Goal: Transaction & Acquisition: Purchase product/service

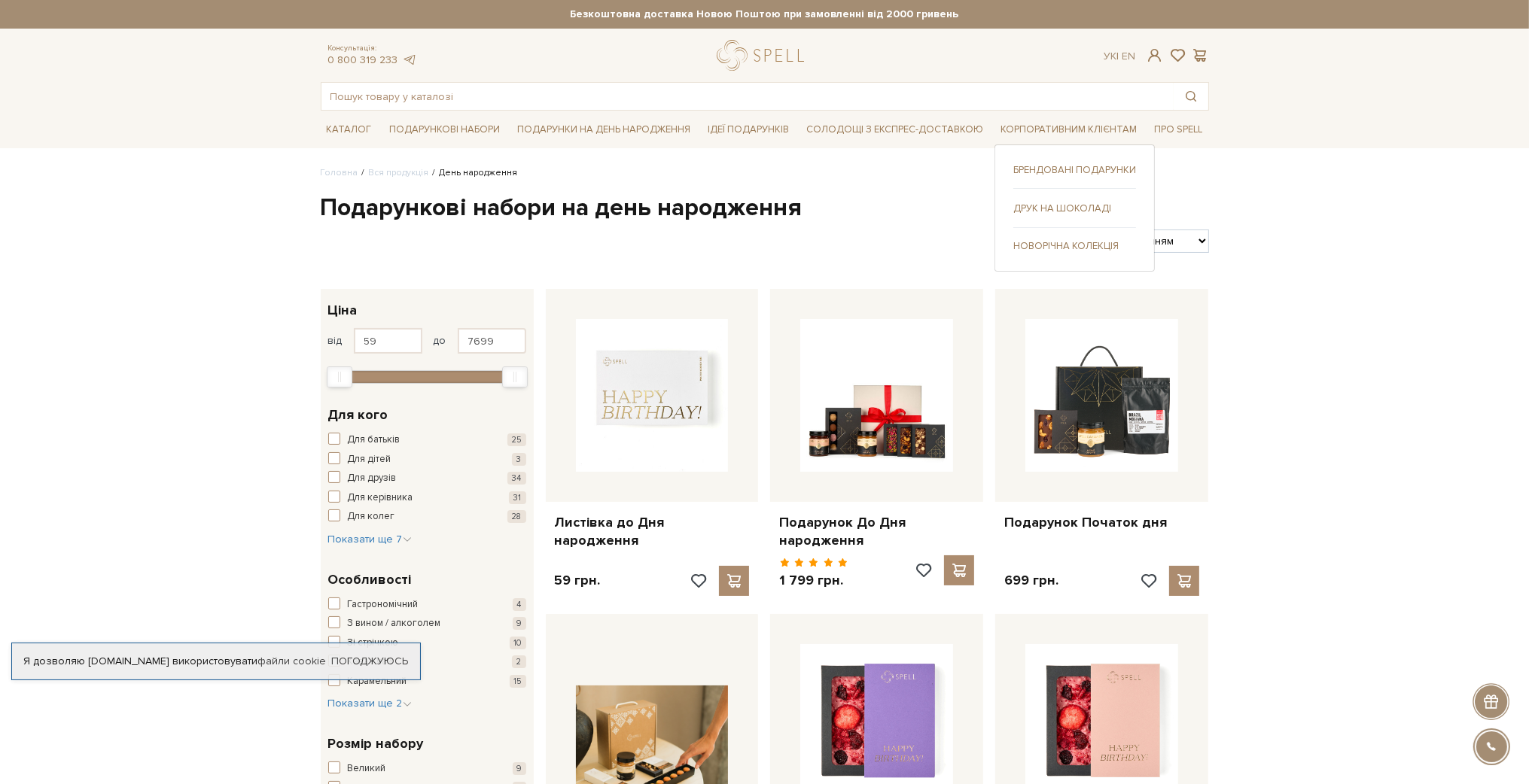
click at [1048, 244] on link "Новорічна колекція" at bounding box center [1074, 246] width 123 height 14
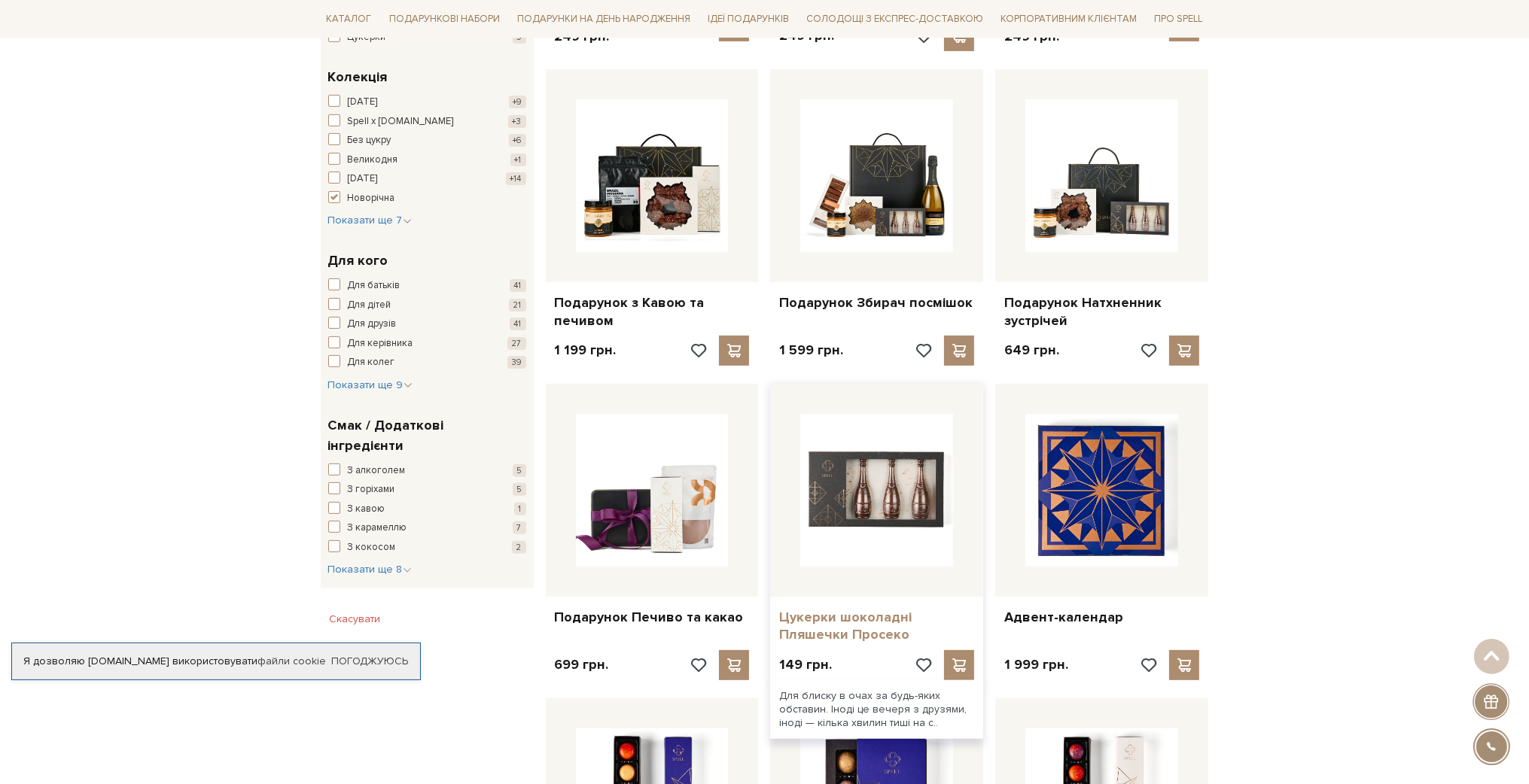
click at [828, 623] on link "Цукерки шоколадні Пляшечки Просеко" at bounding box center [877, 627] width 195 height 36
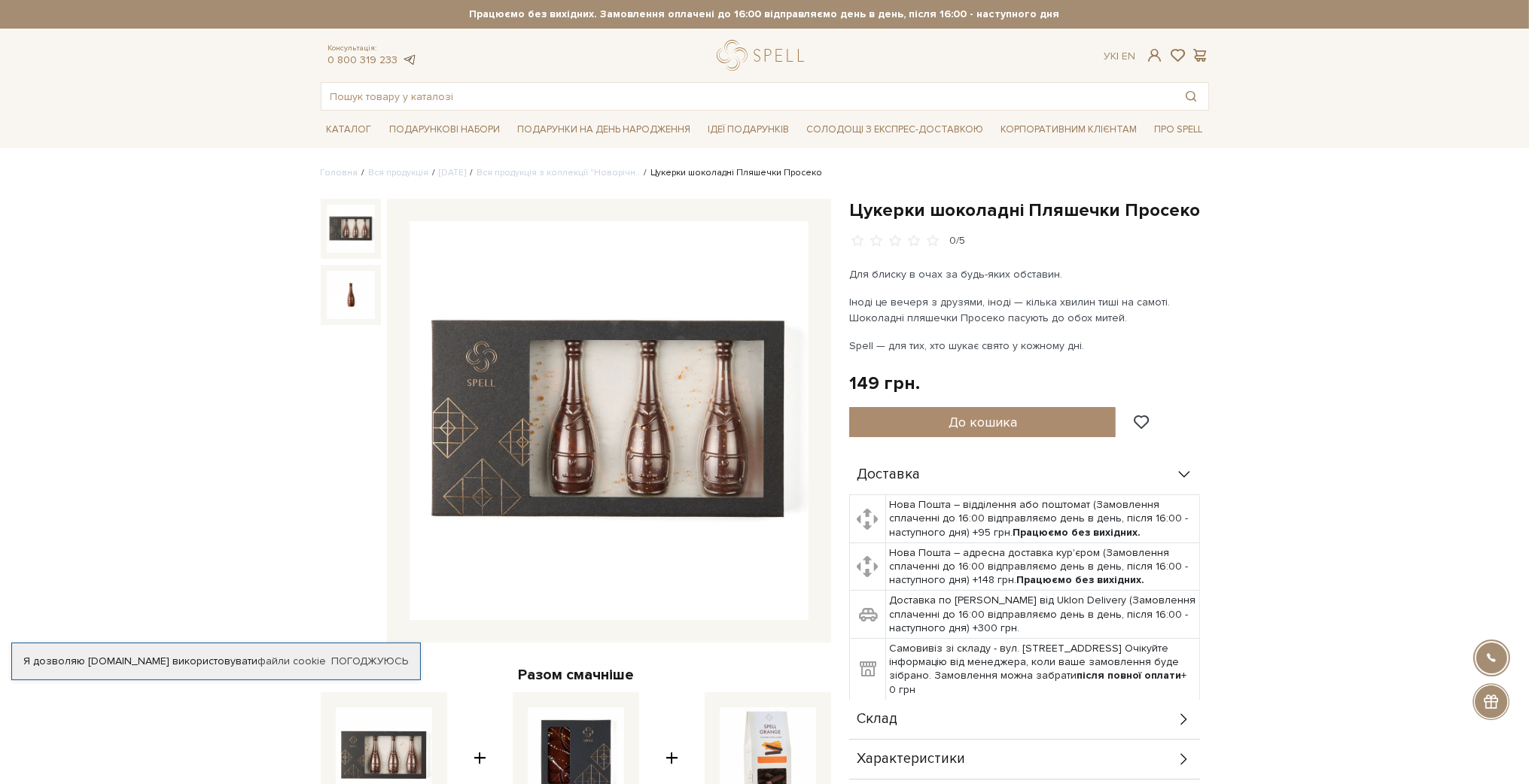
click at [407, 57] on link at bounding box center [410, 59] width 15 height 13
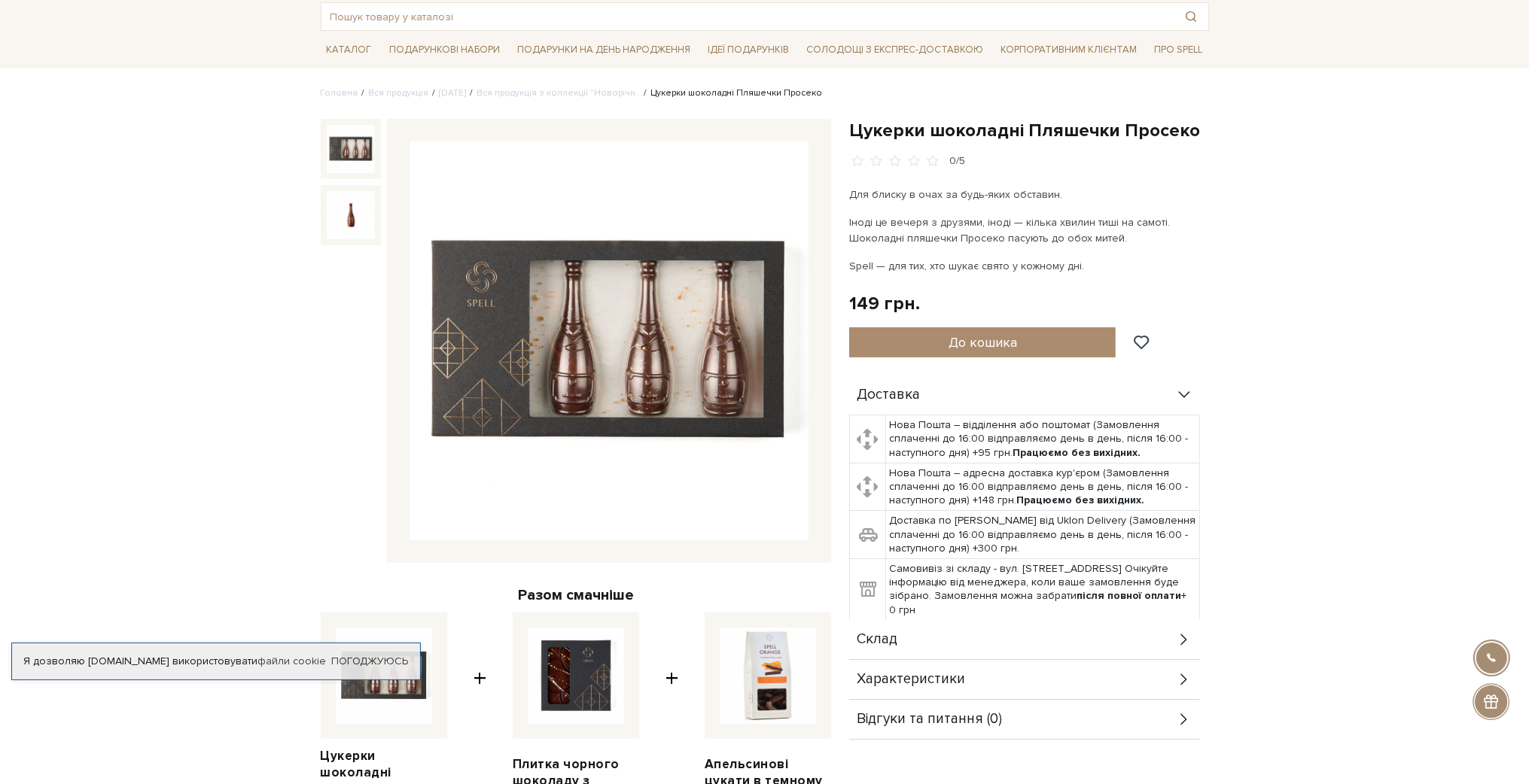
scroll to position [151, 0]
